Goal: Task Accomplishment & Management: Use online tool/utility

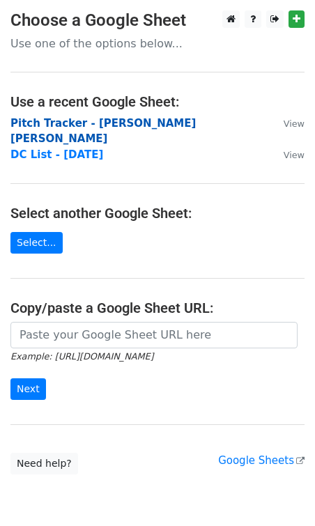
click at [59, 125] on strong "Pitch Tracker - [PERSON_NAME] [PERSON_NAME]" at bounding box center [102, 131] width 185 height 29
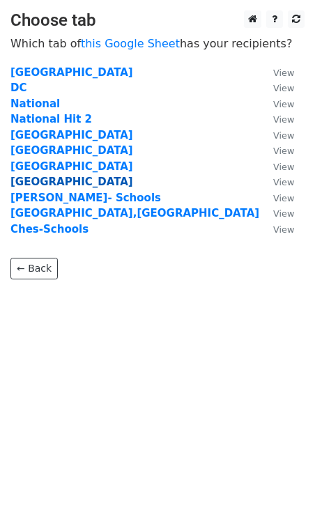
click at [45, 181] on strong "Nashville" at bounding box center [71, 182] width 123 height 13
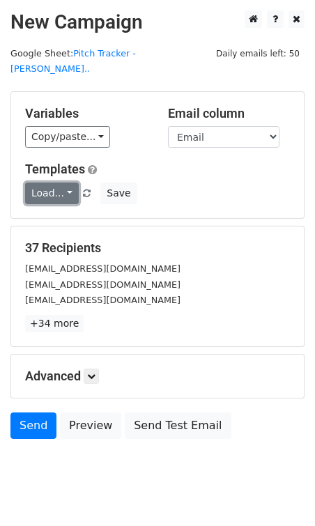
click at [49, 183] on link "Load..." at bounding box center [52, 194] width 54 height 22
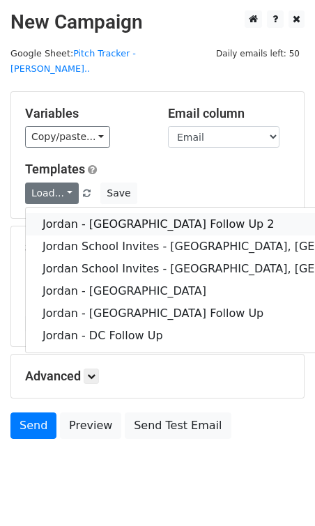
click at [60, 213] on link "Jordan - Nashville Follow Up 2" at bounding box center [227, 224] width 403 height 22
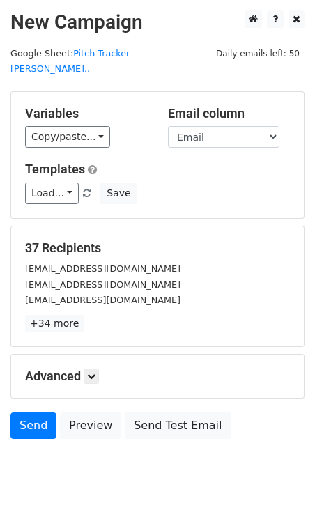
scroll to position [15, 0]
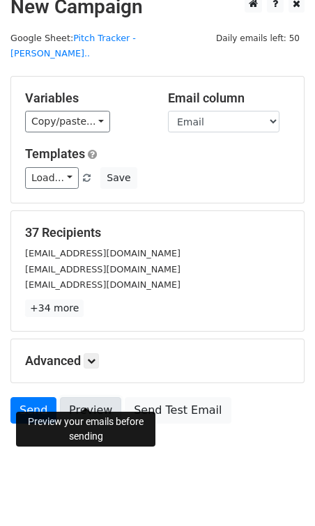
click at [84, 400] on link "Preview" at bounding box center [90, 410] width 61 height 26
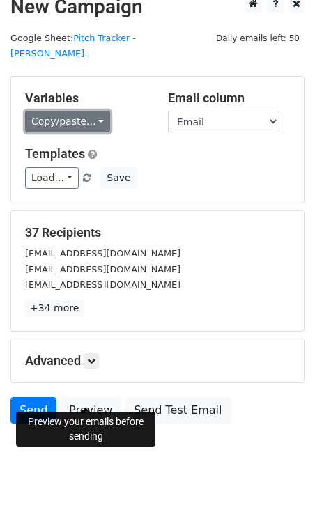
click at [52, 114] on link "Copy/paste..." at bounding box center [67, 122] width 85 height 22
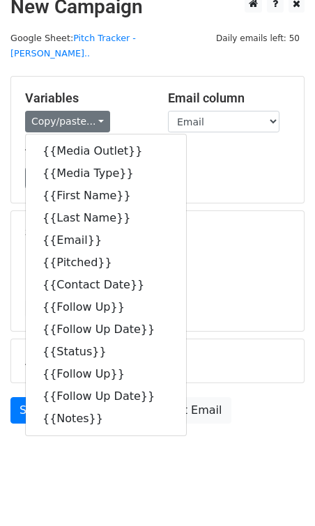
click at [110, 58] on main "New Campaign Daily emails left: 50 Google Sheet: Pitch Tracker - Jordan G. W...…" at bounding box center [157, 213] width 315 height 436
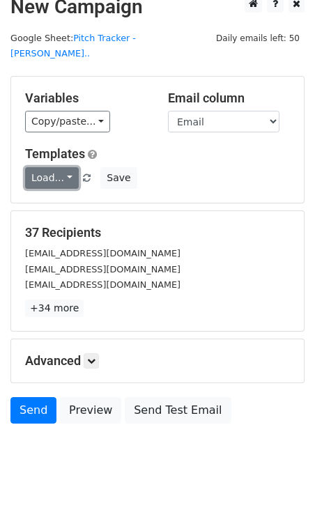
click at [61, 167] on link "Load..." at bounding box center [52, 178] width 54 height 22
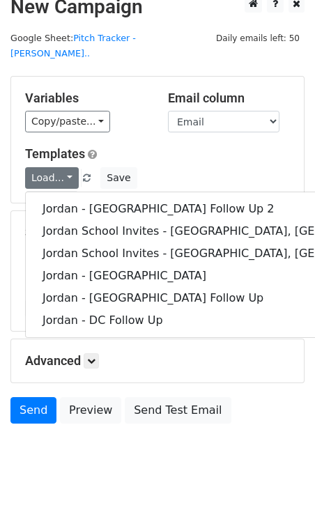
click at [178, 146] on h5 "Templates" at bounding box center [157, 153] width 265 height 15
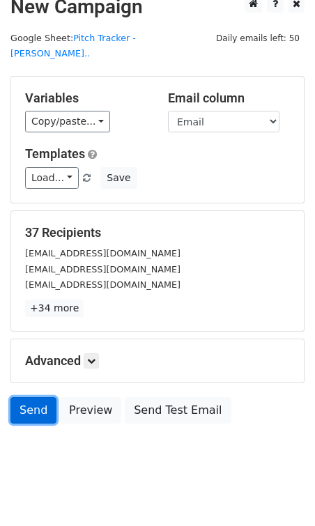
click at [30, 398] on link "Send" at bounding box center [33, 410] width 46 height 26
